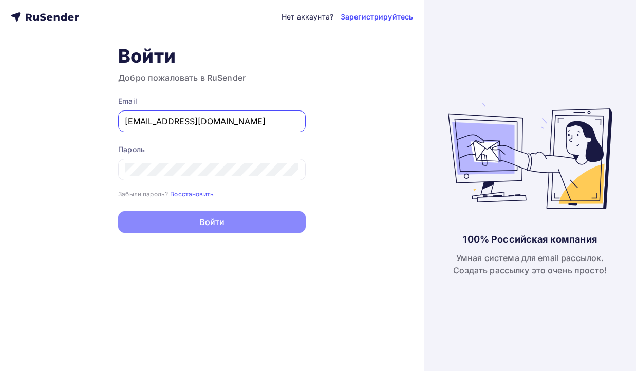
type input "[EMAIL_ADDRESS][DOMAIN_NAME]"
click at [212, 223] on button "Войти" at bounding box center [211, 222] width 187 height 22
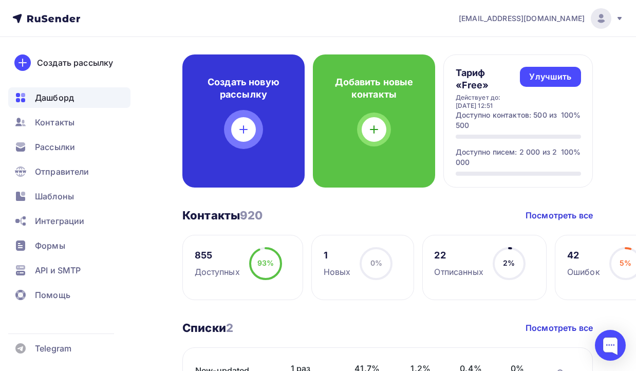
scroll to position [111, 0]
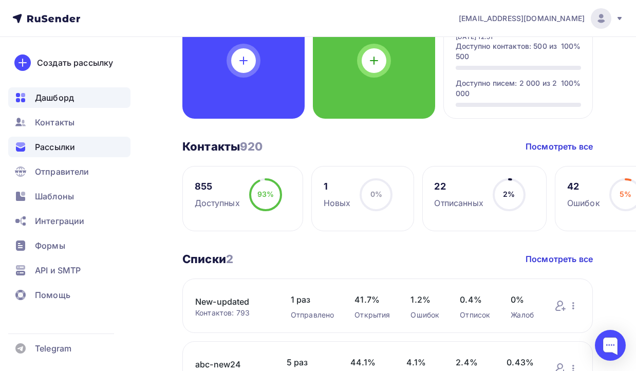
click at [82, 142] on div "Рассылки" at bounding box center [69, 147] width 122 height 21
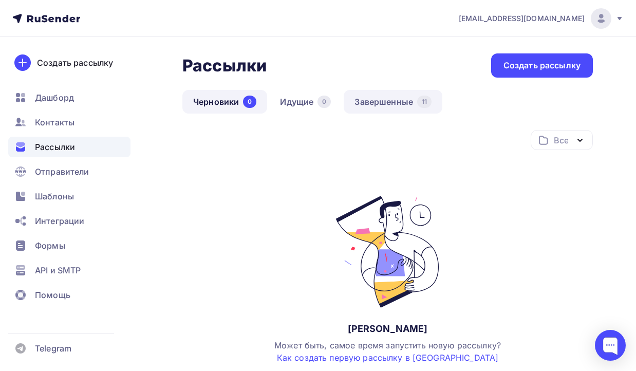
click at [365, 96] on link "Завершенные 11" at bounding box center [393, 102] width 99 height 24
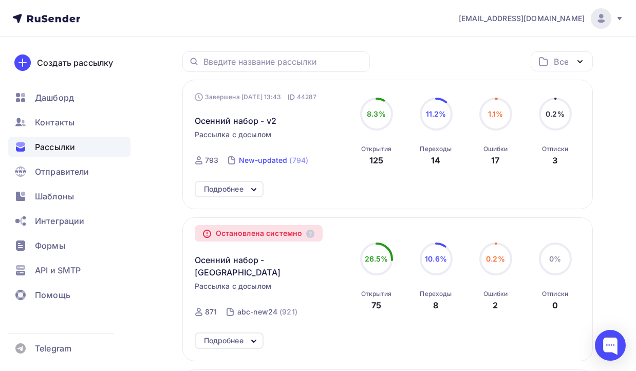
scroll to position [75, 0]
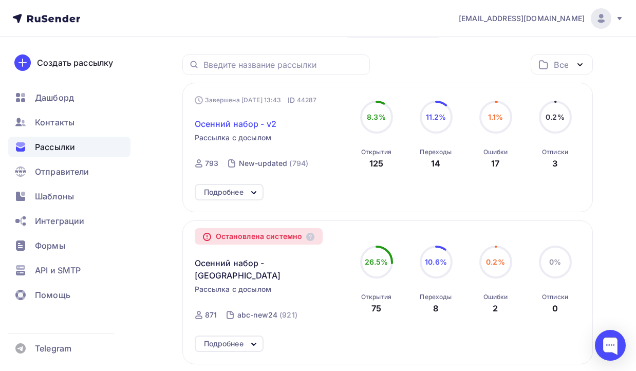
click at [250, 126] on span "Осенний набор - v2" at bounding box center [236, 124] width 82 height 12
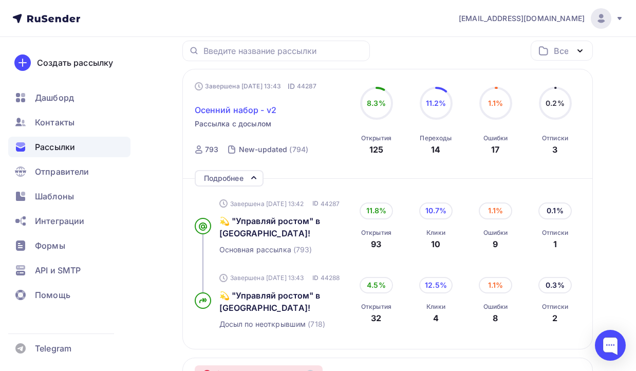
scroll to position [176, 0]
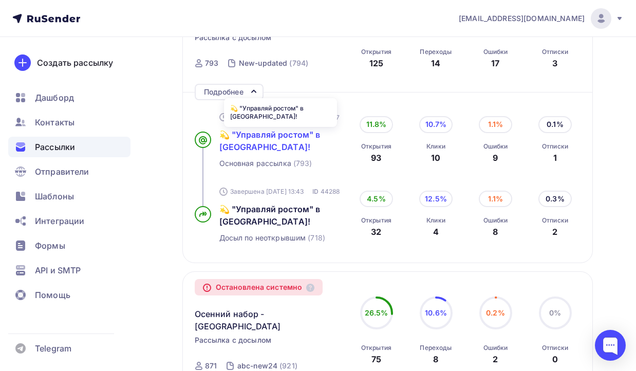
click at [261, 147] on span "💫 "Управляй ростом" в [GEOGRAPHIC_DATA]!" at bounding box center [269, 140] width 101 height 23
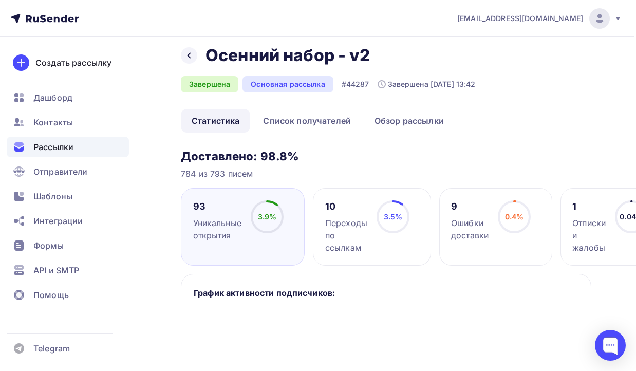
scroll to position [0, 2]
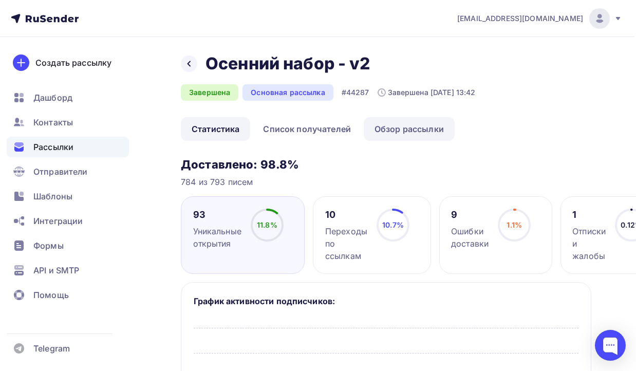
click at [403, 133] on link "Обзор рассылки" at bounding box center [409, 129] width 91 height 24
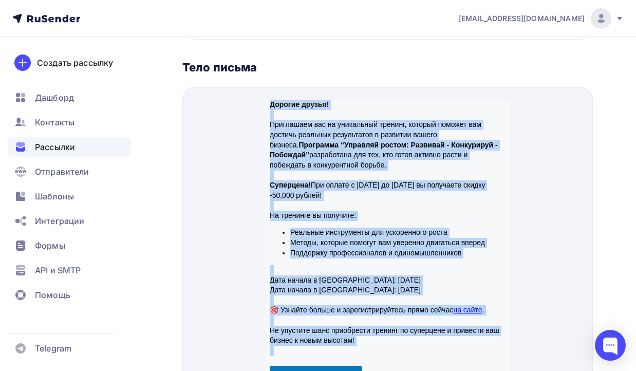
scroll to position [58, 0]
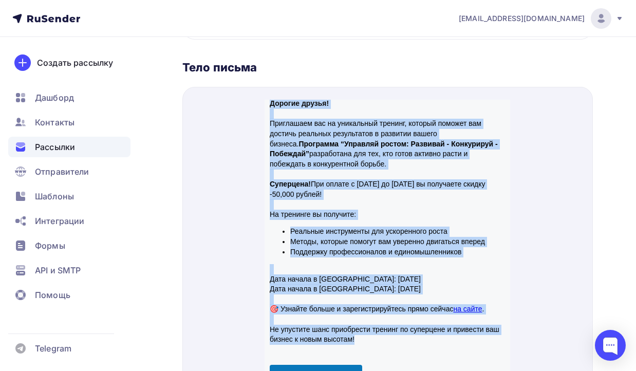
drag, startPoint x: 270, startPoint y: 147, endPoint x: 365, endPoint y: 320, distance: 196.9
click at [365, 320] on div "Дорогие друзья! Приглашаем вас на уникальный тренинг, который поможет вам дости…" at bounding box center [387, 204] width 235 height 276
copy div "Loremip dolors! Ametconsec adi el seddoeiusm tempori, utlabor etdolor mag aliqu…"
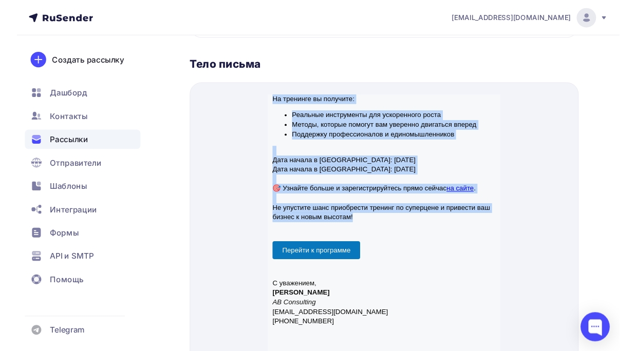
scroll to position [167, 0]
